Goal: Task Accomplishment & Management: Use online tool/utility

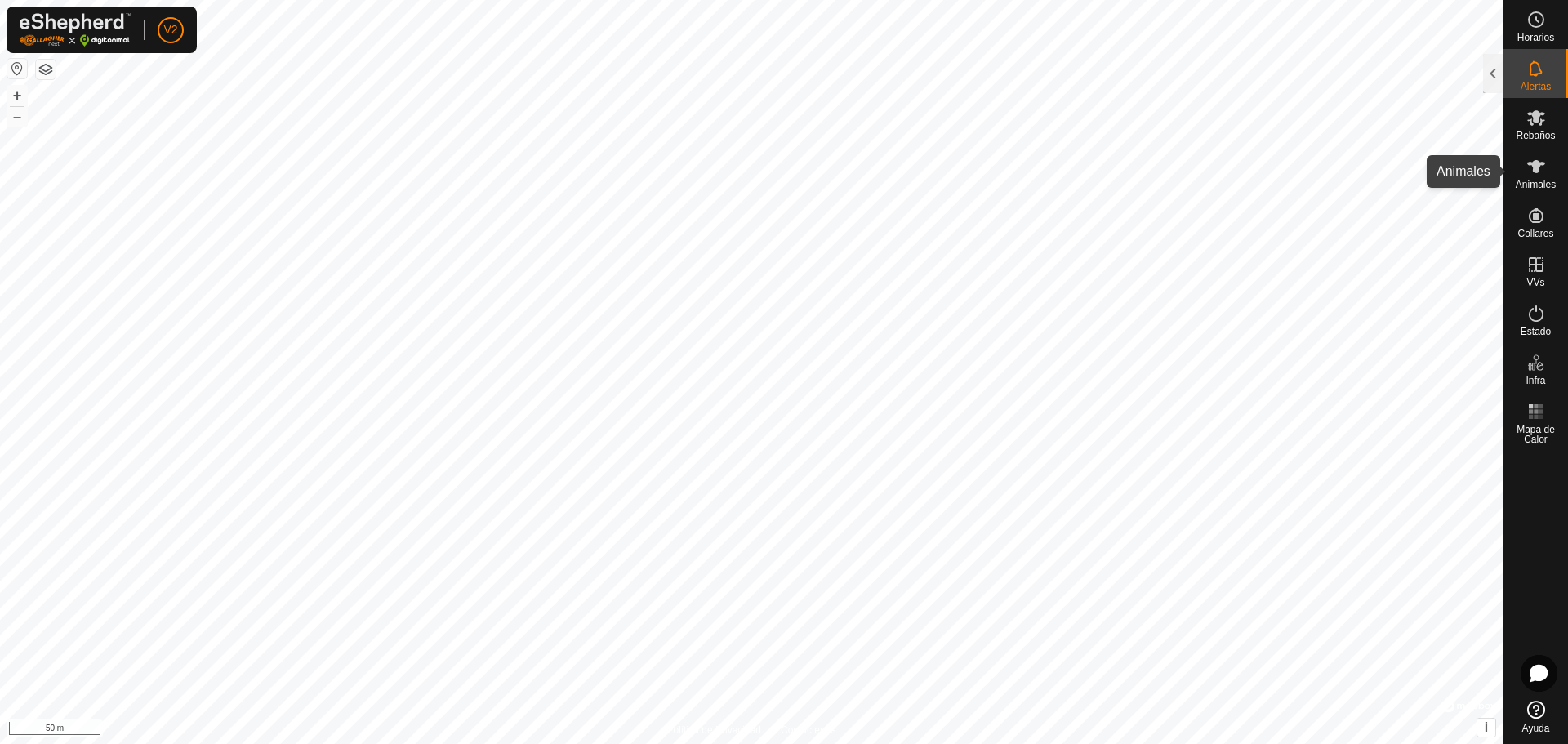
click at [1539, 176] on icon at bounding box center [1536, 166] width 20 height 20
click at [1535, 128] on es-mob-svg-icon at bounding box center [1536, 118] width 29 height 26
click at [1491, 73] on div at bounding box center [1493, 73] width 20 height 40
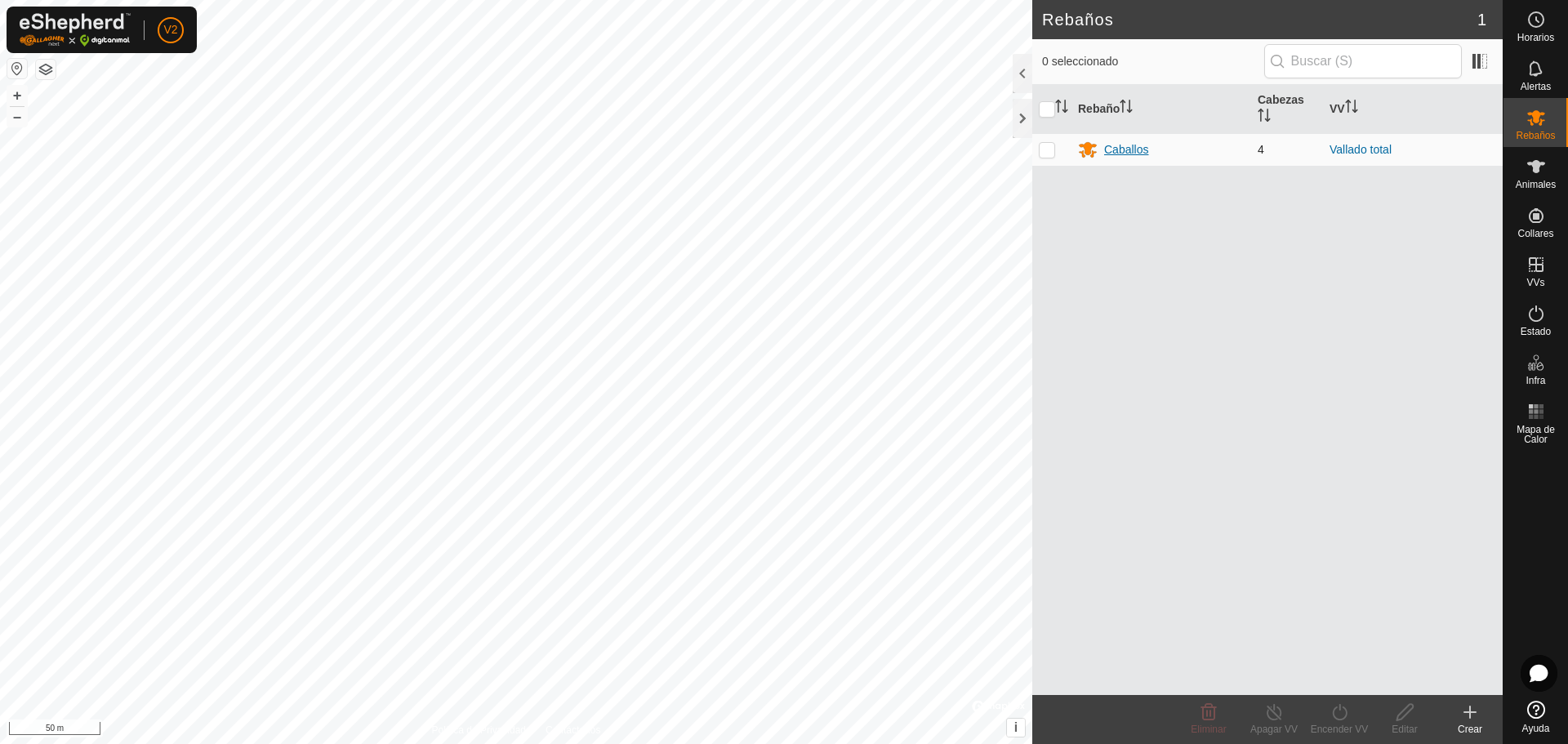
click at [1115, 142] on div "Caballos" at bounding box center [1126, 150] width 44 height 17
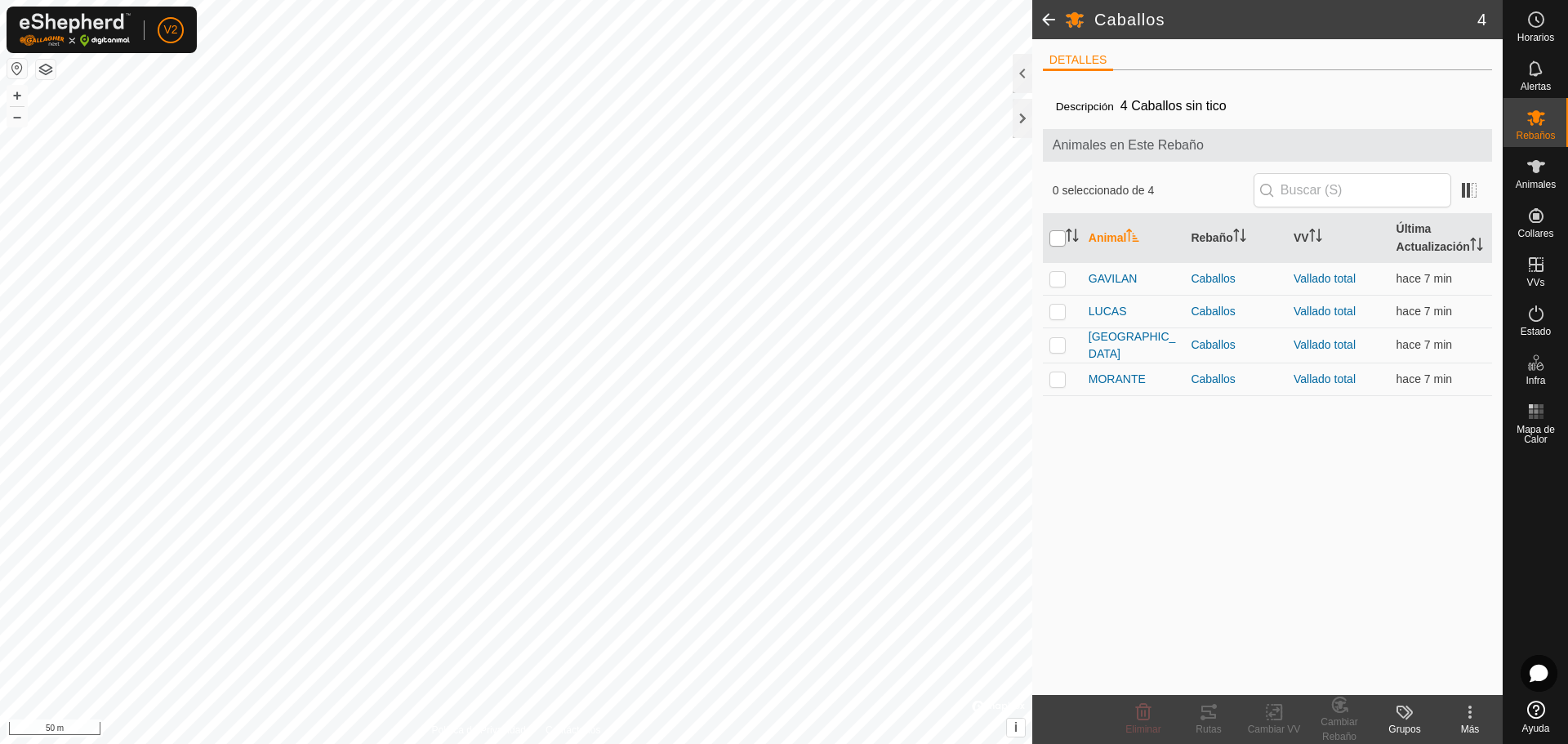
click at [1058, 246] on input "checkbox" at bounding box center [1057, 238] width 16 height 16
checkbox input "true"
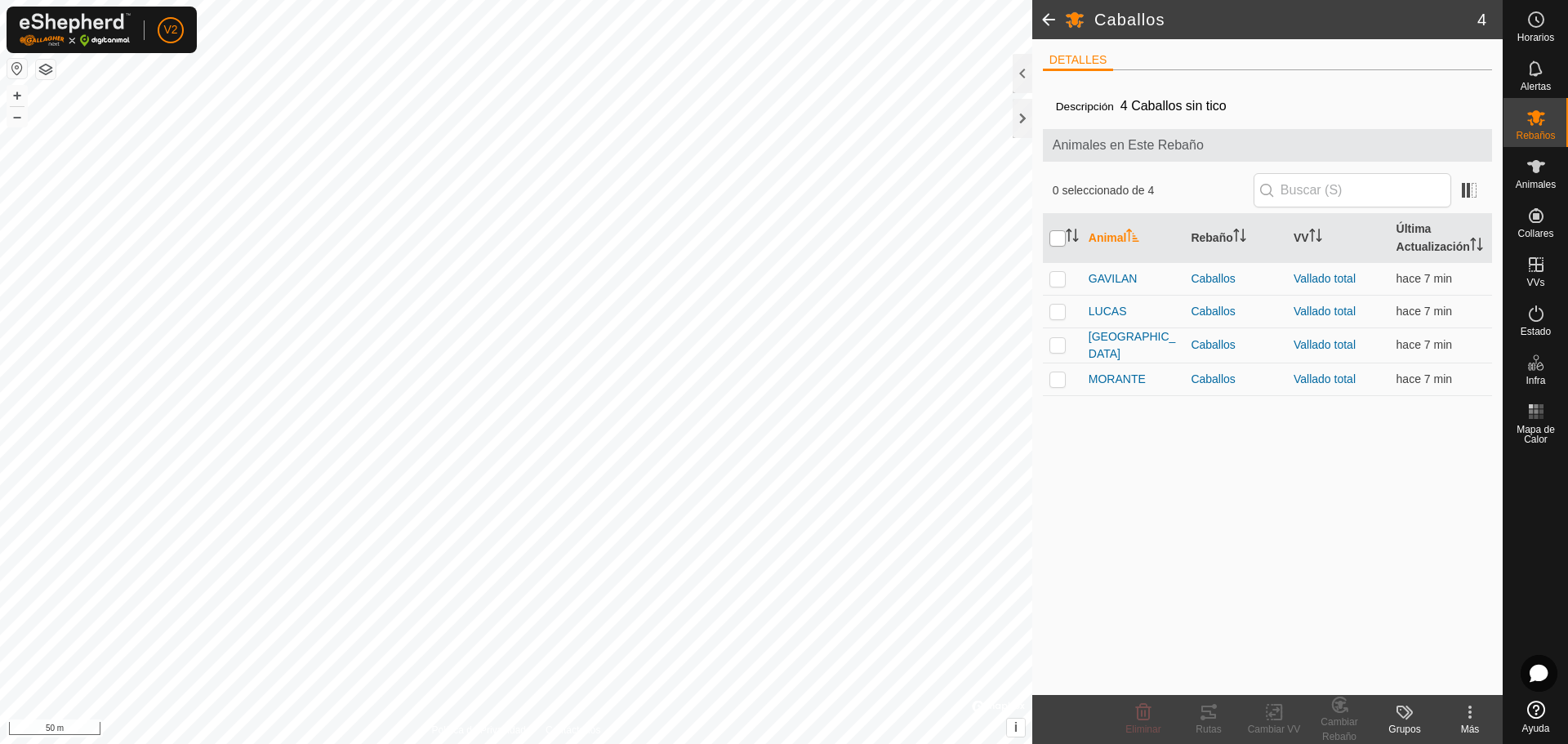
checkbox input "true"
click at [1214, 722] on div "Rutas" at bounding box center [1208, 730] width 65 height 15
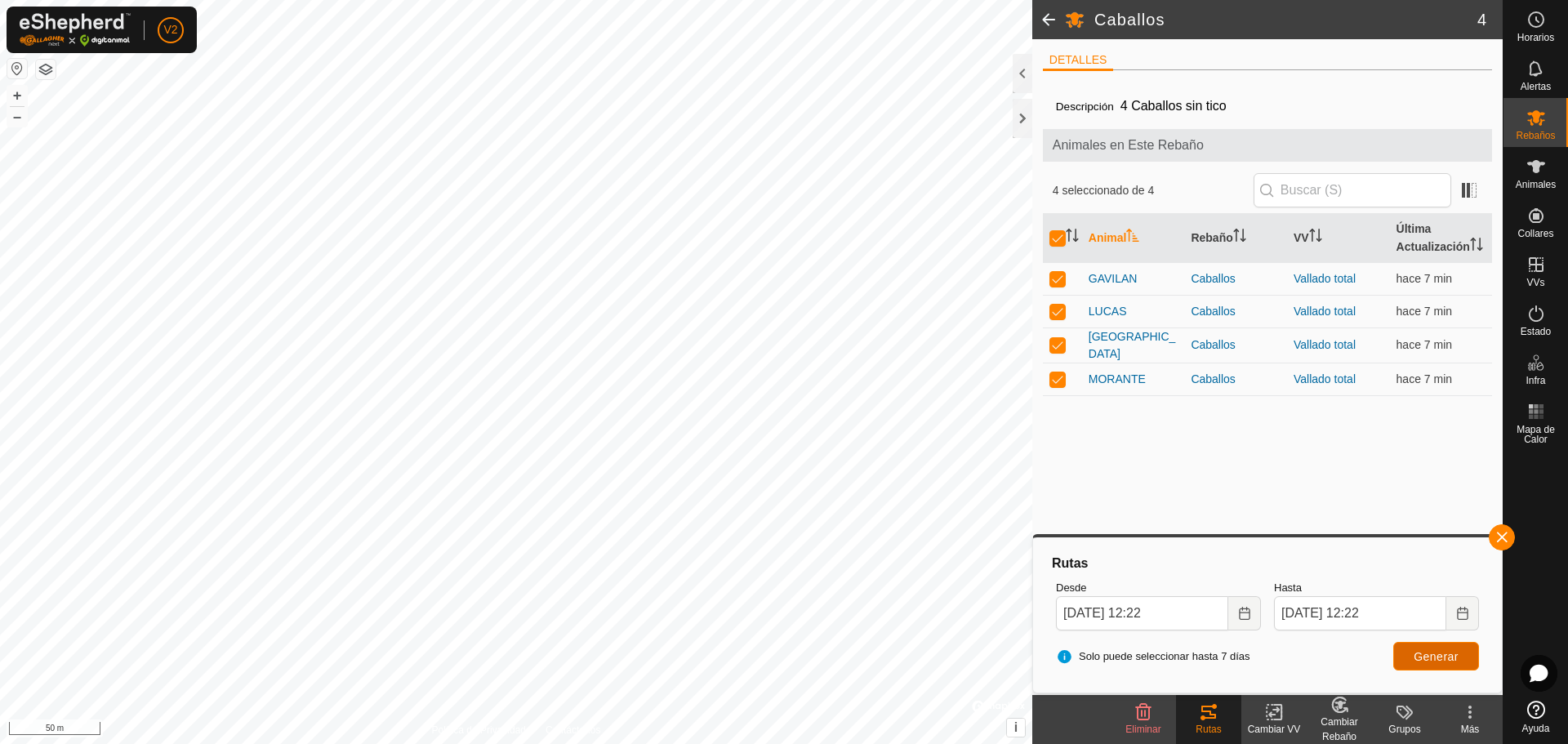
click at [1418, 657] on span "Generar" at bounding box center [1436, 657] width 45 height 13
